Goal: Transaction & Acquisition: Purchase product/service

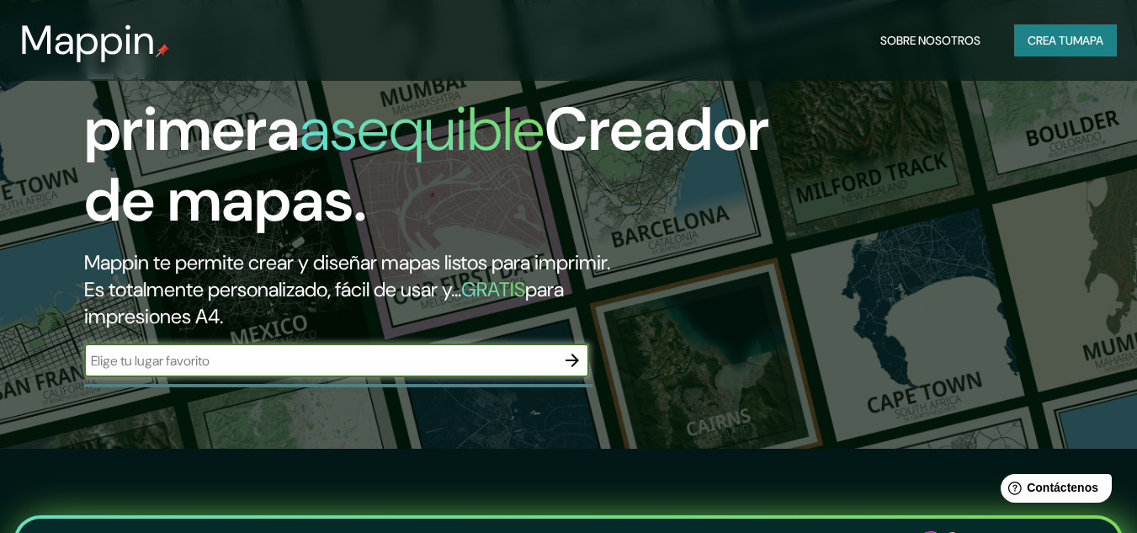
scroll to position [168, 0]
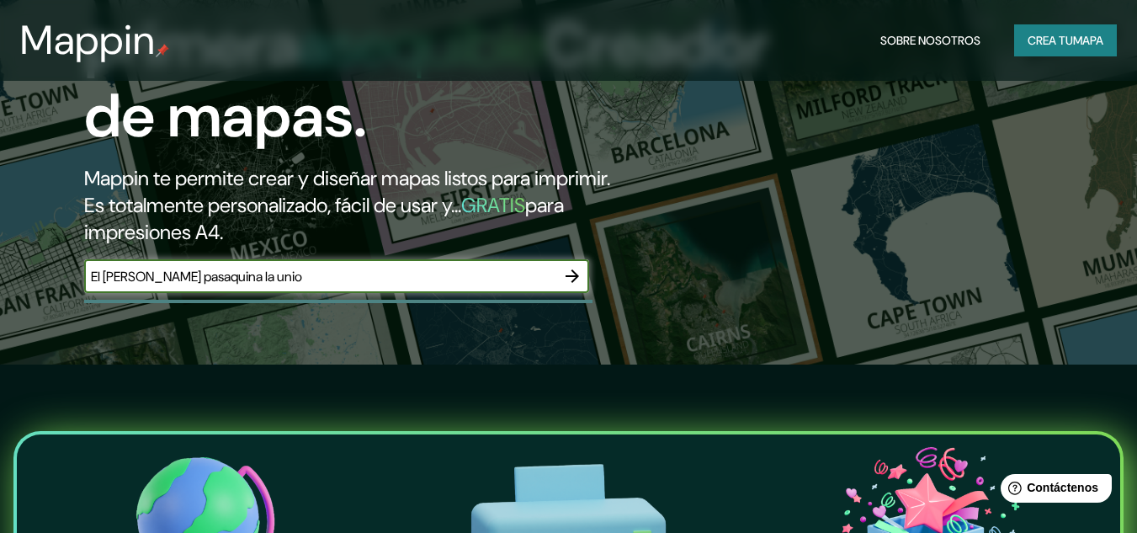
type input "El [PERSON_NAME] pasaquina la union"
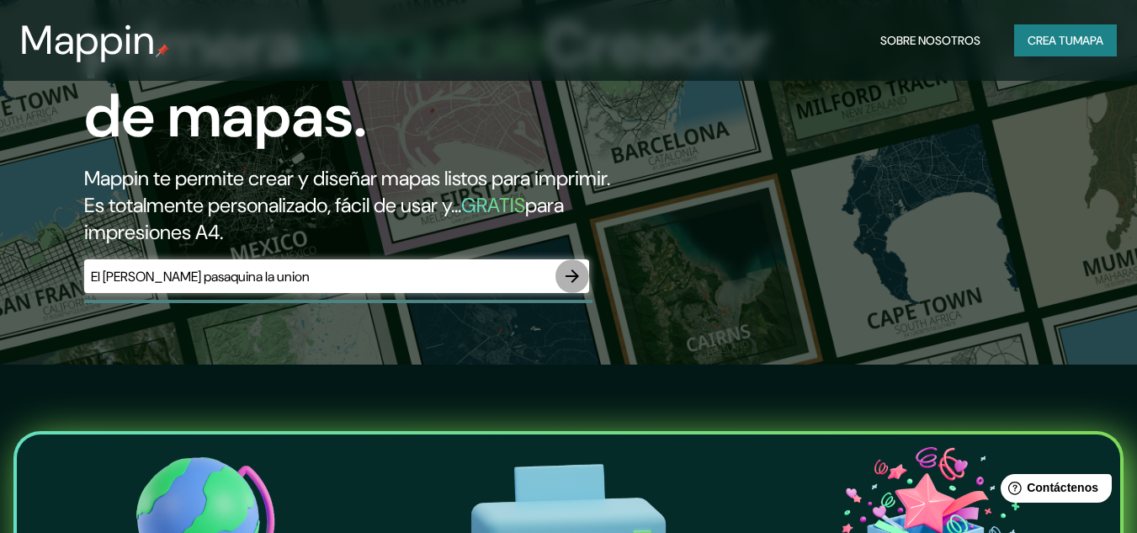
click at [573, 286] on button "button" at bounding box center [573, 276] width 34 height 34
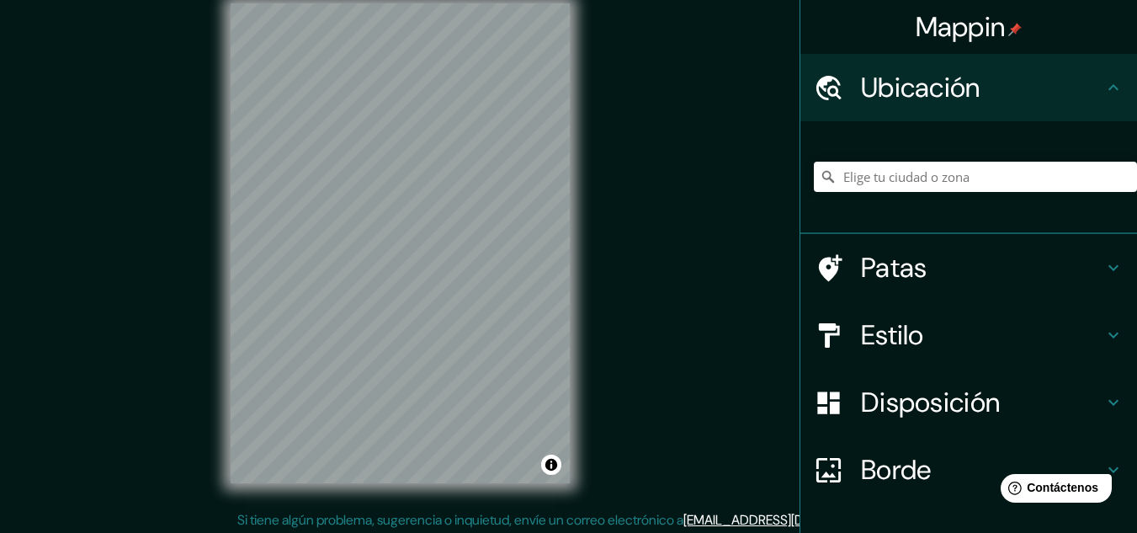
scroll to position [28, 0]
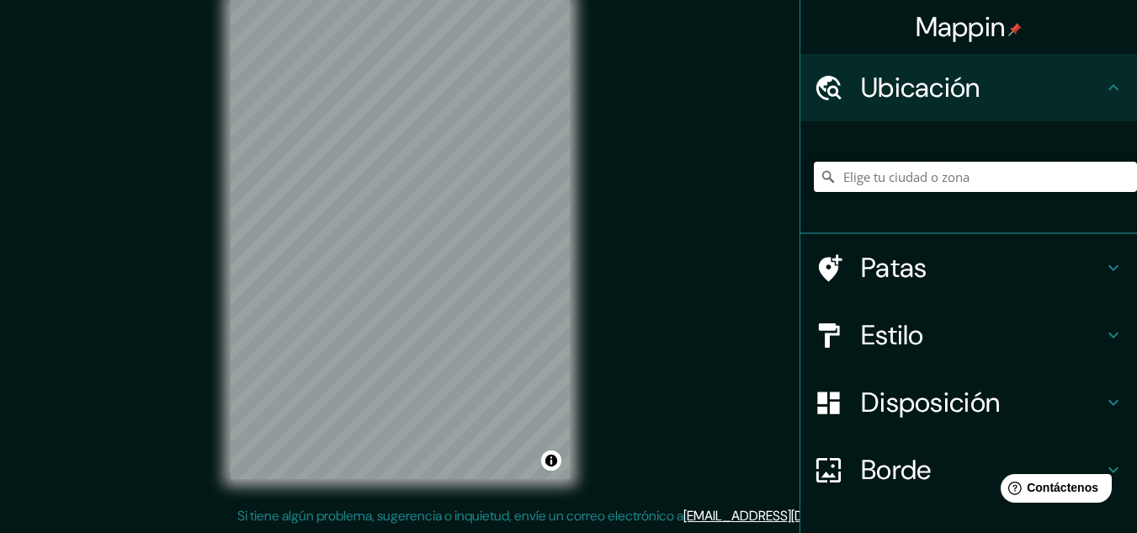
click at [897, 173] on input "Elige tu ciudad o zona" at bounding box center [975, 177] width 323 height 30
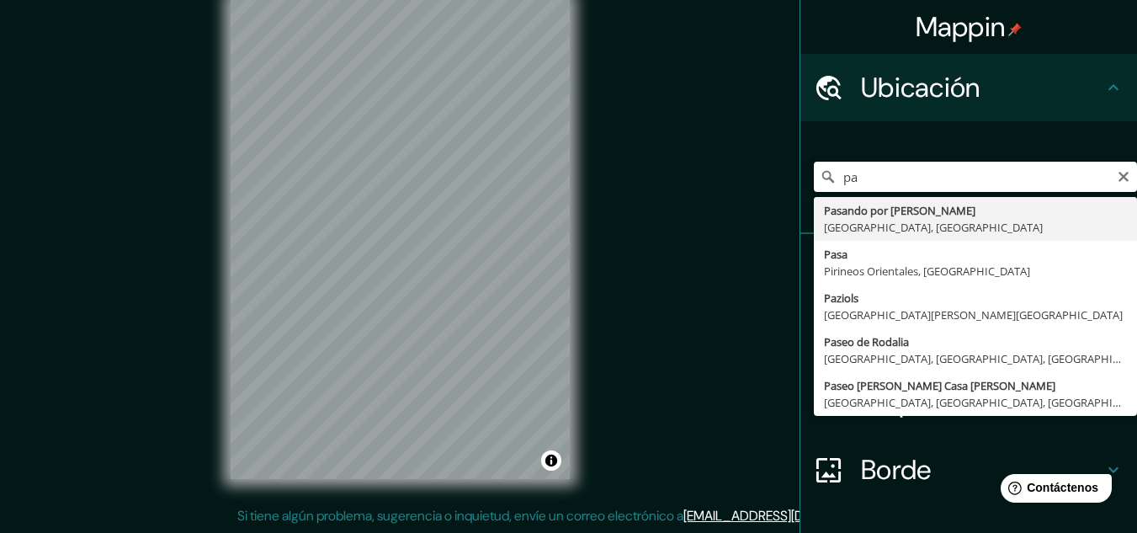
type input "p"
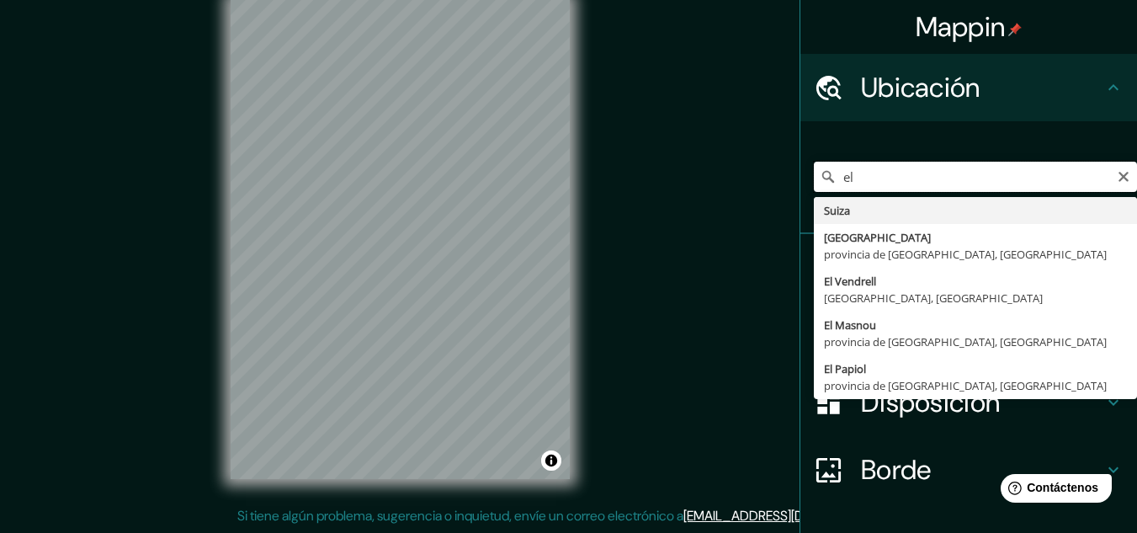
type input "e"
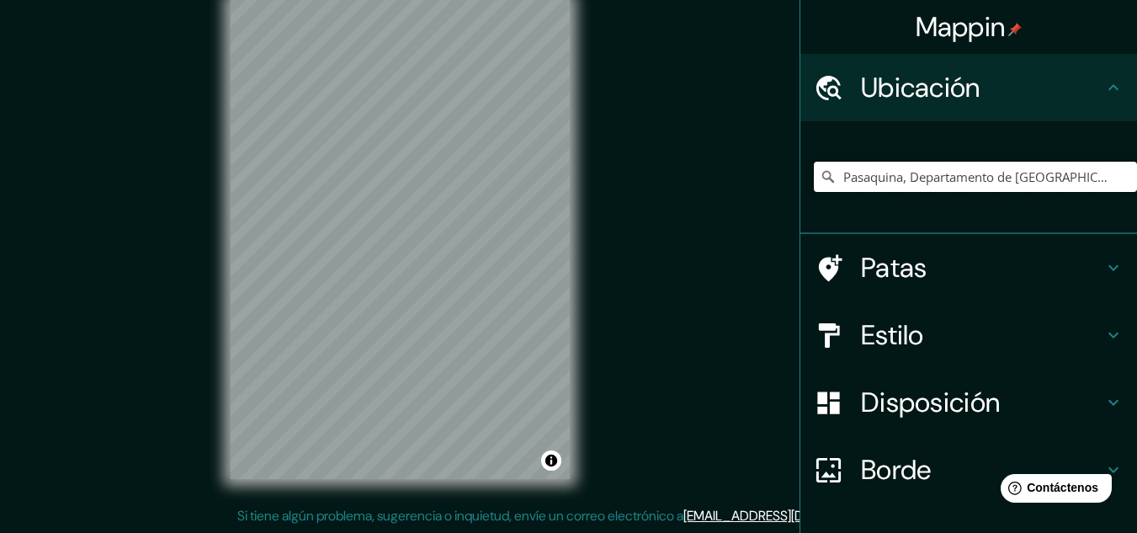
type input "Pasaquina, Departamento de [GEOGRAPHIC_DATA], [GEOGRAPHIC_DATA][PERSON_NAME]"
click at [163, 103] on div "Mappin Ubicación Pasaquina, Departamento de [GEOGRAPHIC_DATA], [GEOGRAPHIC_DATA…" at bounding box center [568, 252] width 1137 height 561
click at [108, 258] on div "Mappin Ubicación Pasaquina, Departamento de [GEOGRAPHIC_DATA], [GEOGRAPHIC_DATA…" at bounding box center [568, 252] width 1137 height 561
click at [577, 402] on div "© Mapbox © OpenStreetMap Improve this map" at bounding box center [400, 239] width 393 height 534
click at [946, 178] on input "Pasaquina, Departamento de [GEOGRAPHIC_DATA], [GEOGRAPHIC_DATA][PERSON_NAME]" at bounding box center [975, 177] width 323 height 30
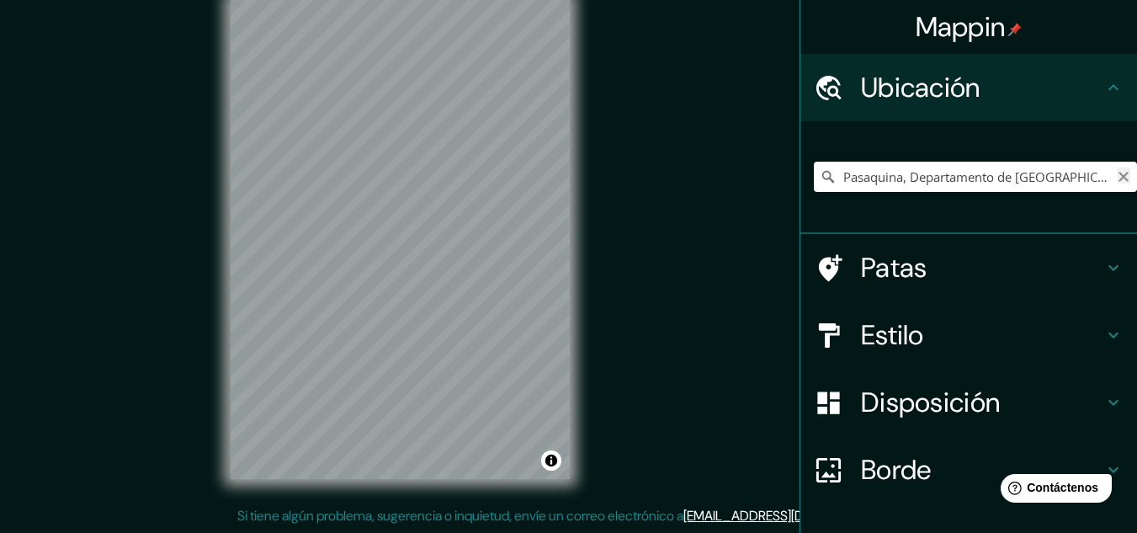
click at [1117, 178] on icon "Claro" at bounding box center [1123, 176] width 13 height 13
click at [902, 175] on input "[GEOGRAPHIC_DATA][PERSON_NAME]" at bounding box center [975, 177] width 323 height 30
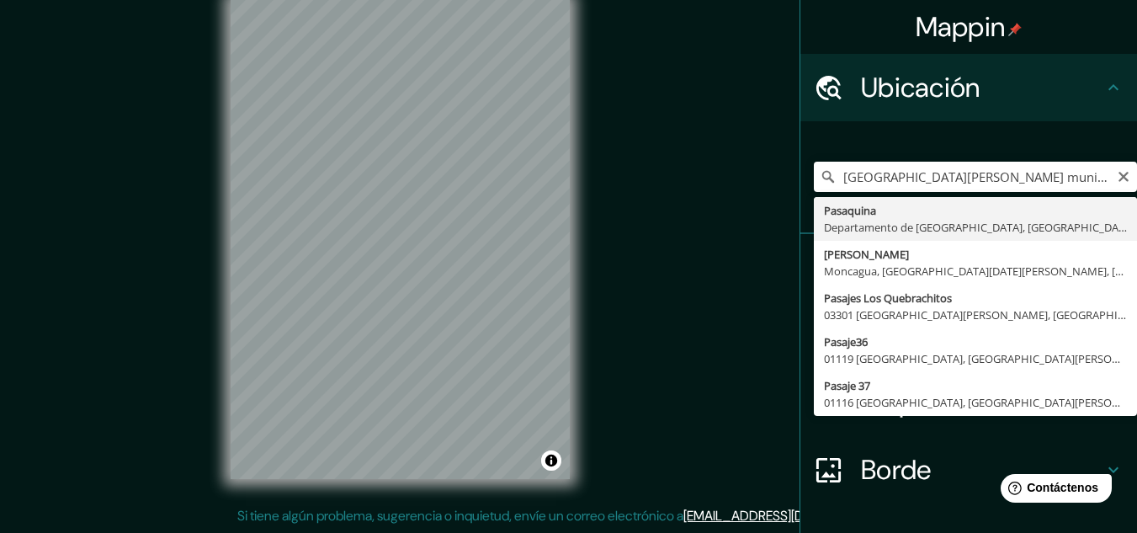
type input "Pasaquina, Departamento de [GEOGRAPHIC_DATA], [GEOGRAPHIC_DATA][PERSON_NAME]"
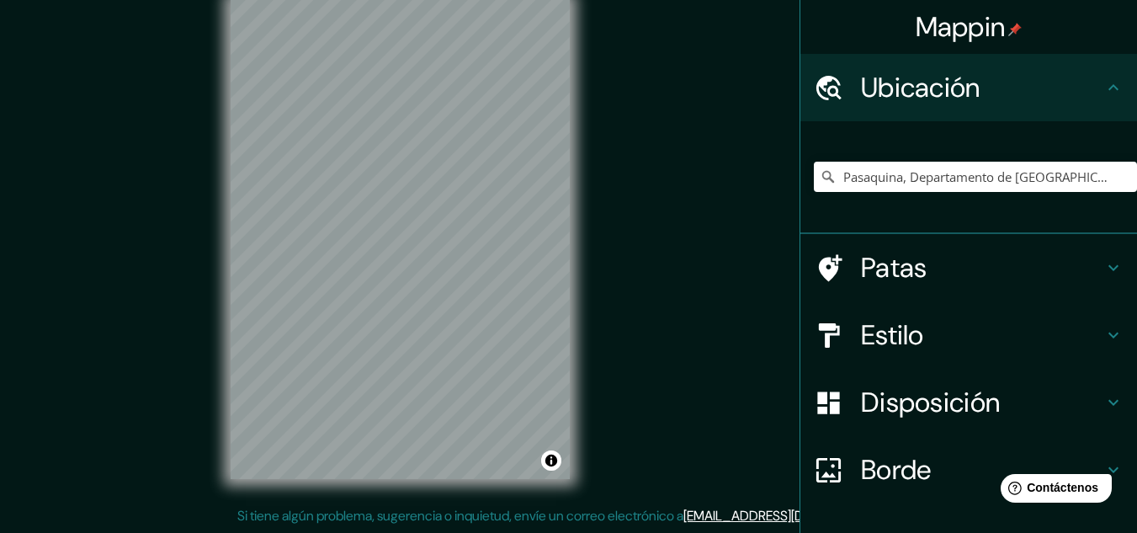
click at [932, 332] on h4 "Estilo" at bounding box center [982, 335] width 242 height 34
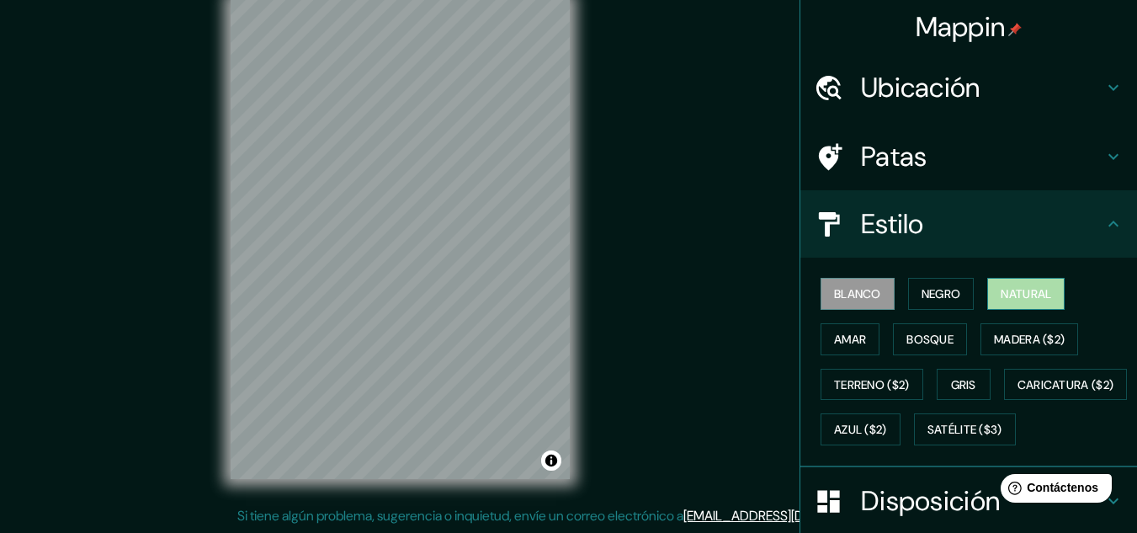
click at [1032, 290] on font "Natural" at bounding box center [1026, 293] width 51 height 15
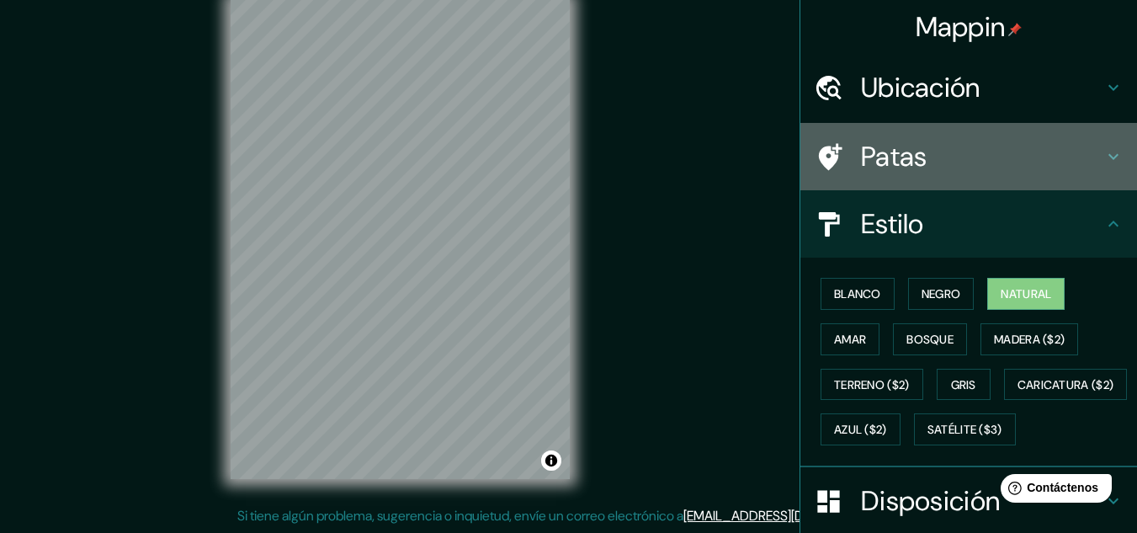
click at [900, 155] on font "Patas" at bounding box center [894, 156] width 67 height 35
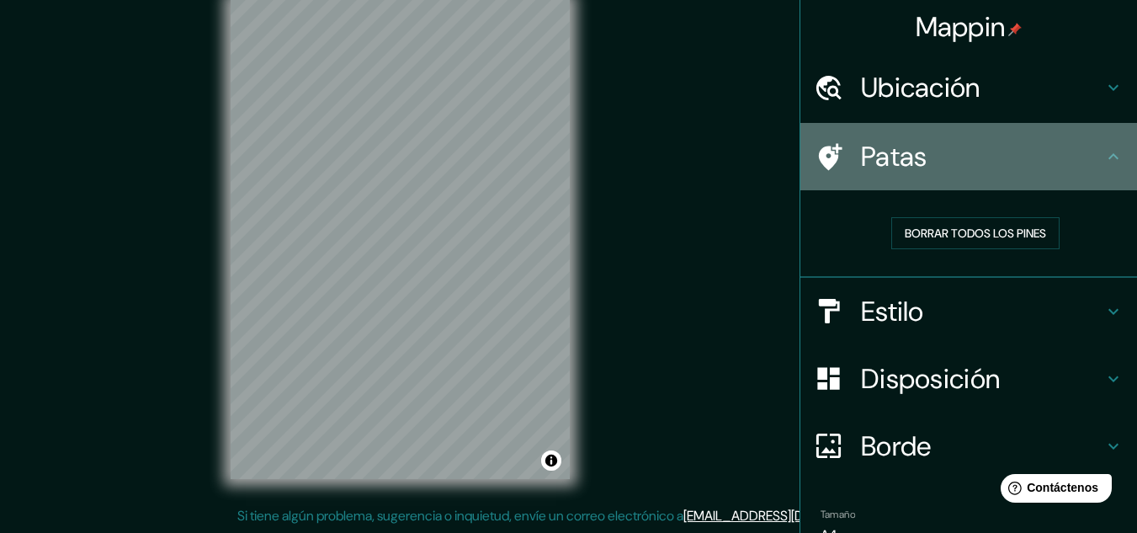
click at [865, 152] on font "Patas" at bounding box center [894, 156] width 67 height 35
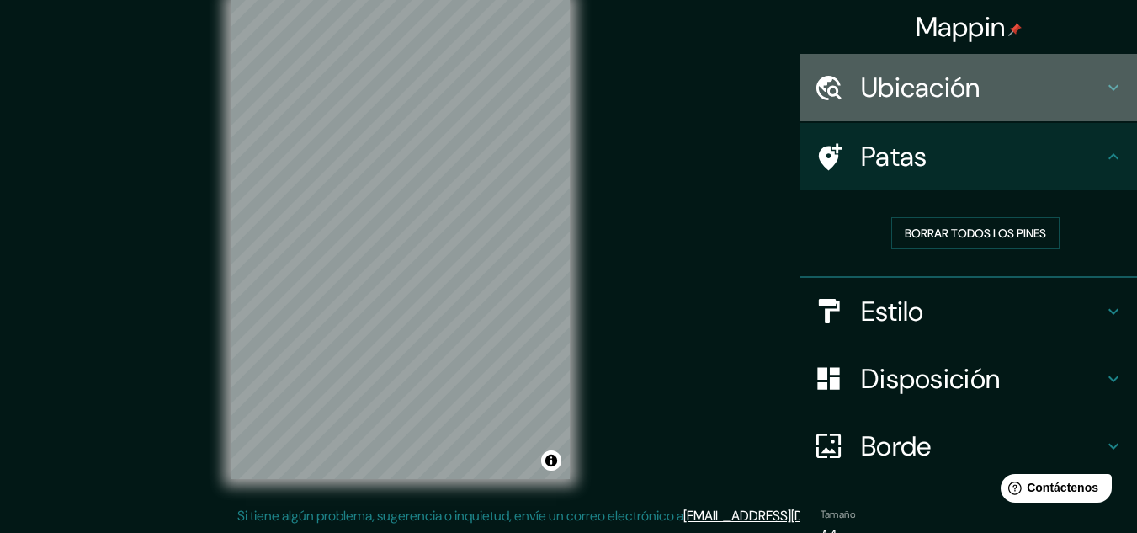
click at [861, 72] on font "Ubicación" at bounding box center [921, 87] width 120 height 35
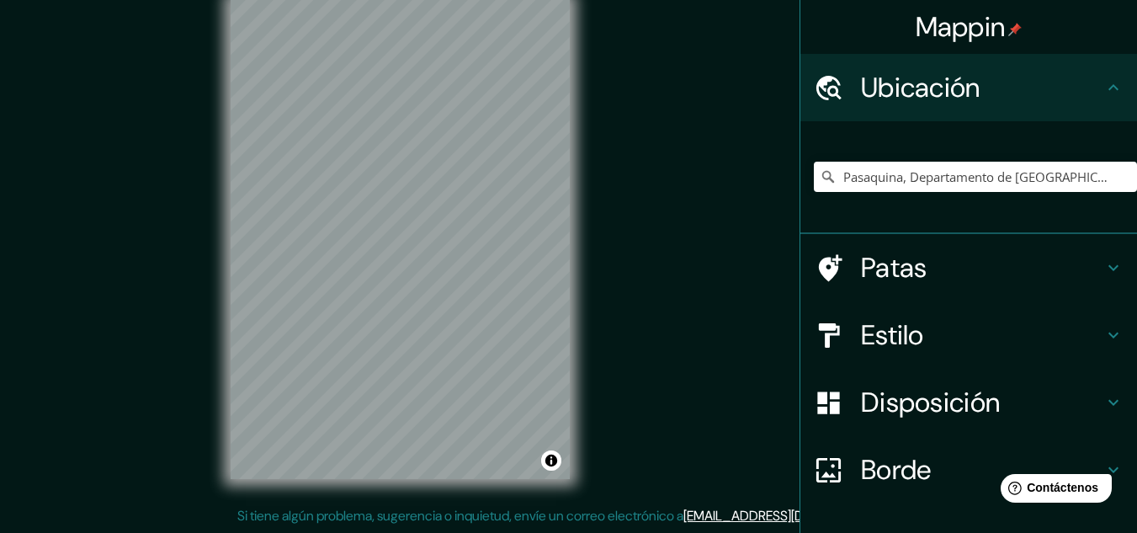
scroll to position [112, 0]
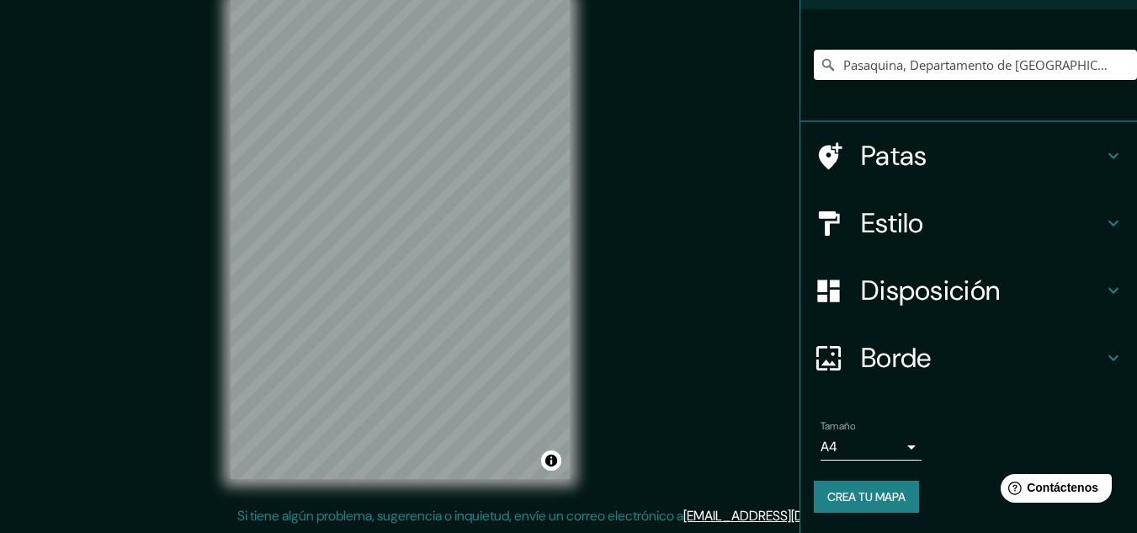
click at [874, 364] on font "Borde" at bounding box center [896, 357] width 71 height 35
